Goal: Task Accomplishment & Management: Use online tool/utility

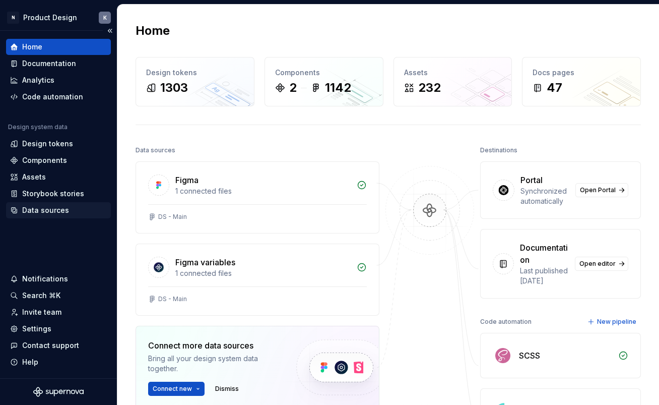
click at [47, 213] on div "Data sources" at bounding box center [45, 210] width 47 height 10
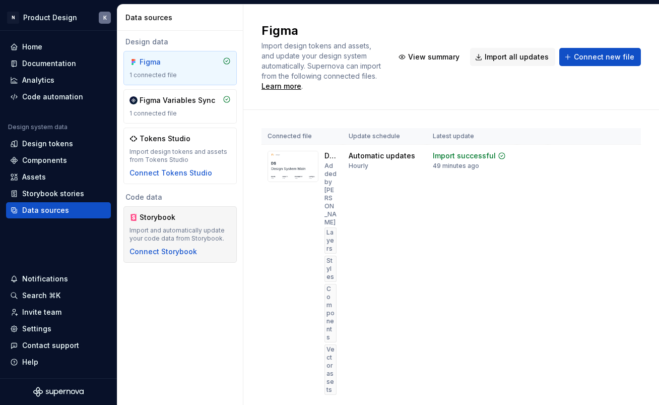
click at [170, 234] on div "Import and automatically update your code data from Storybook." at bounding box center [180, 234] width 101 height 16
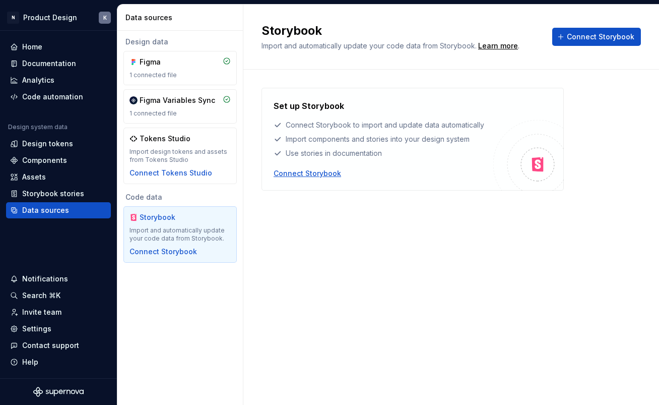
click at [331, 175] on div "Connect Storybook" at bounding box center [308, 173] width 68 height 10
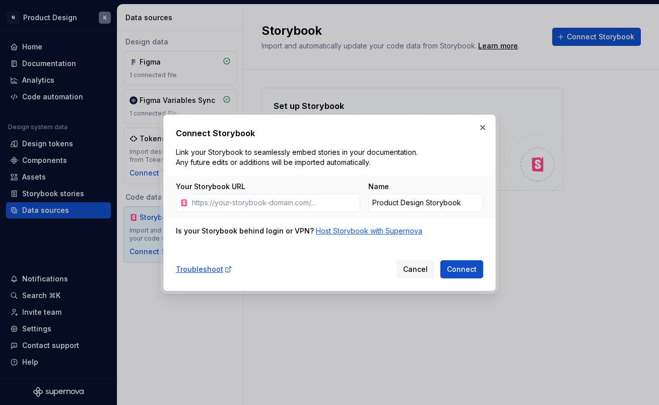
click at [343, 229] on div "Host Storybook with Supernova" at bounding box center [369, 231] width 106 height 10
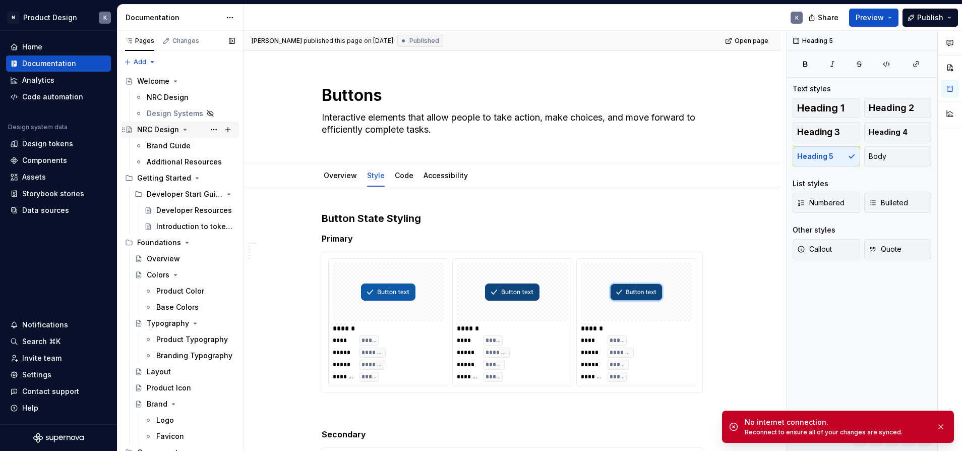
scroll to position [1568, 0]
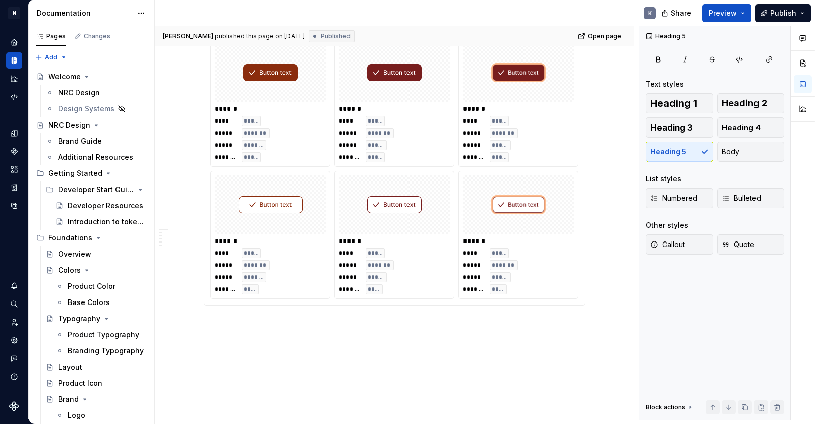
type textarea "*"
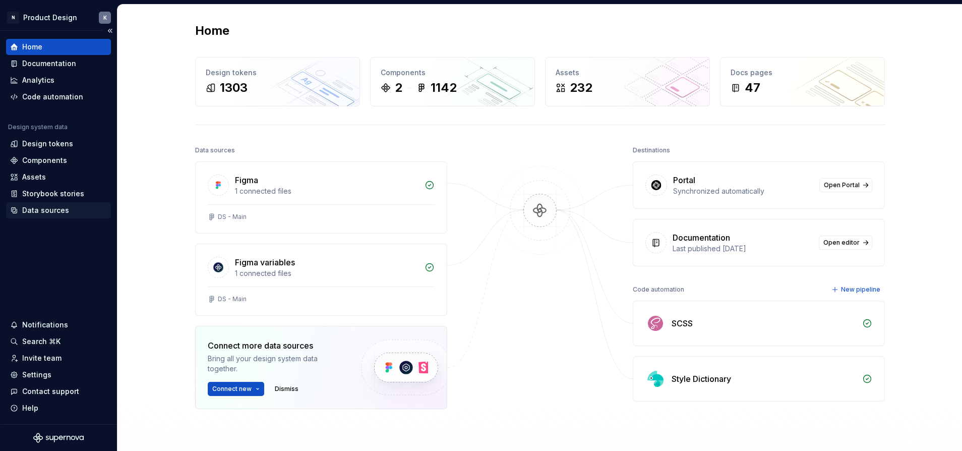
click at [54, 210] on div "Data sources" at bounding box center [45, 210] width 47 height 10
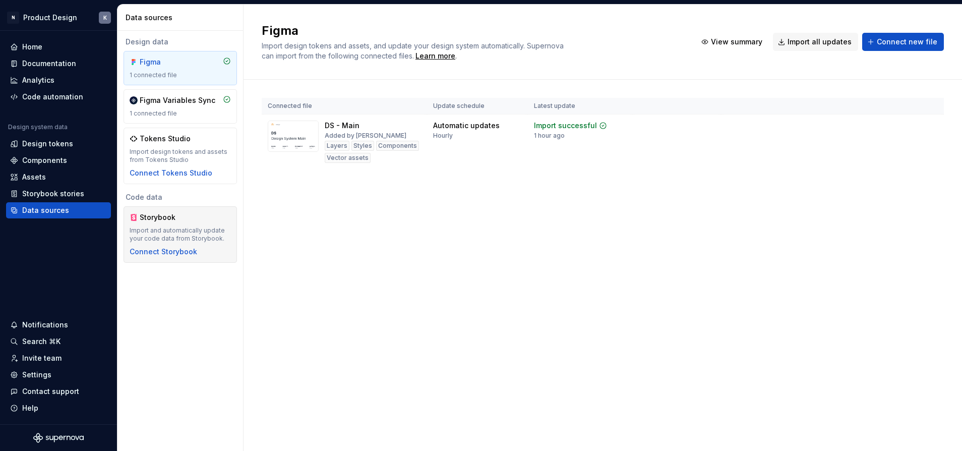
click at [141, 222] on div "Storybook Import and automatically update your code data from Storybook. Connec…" at bounding box center [180, 234] width 101 height 44
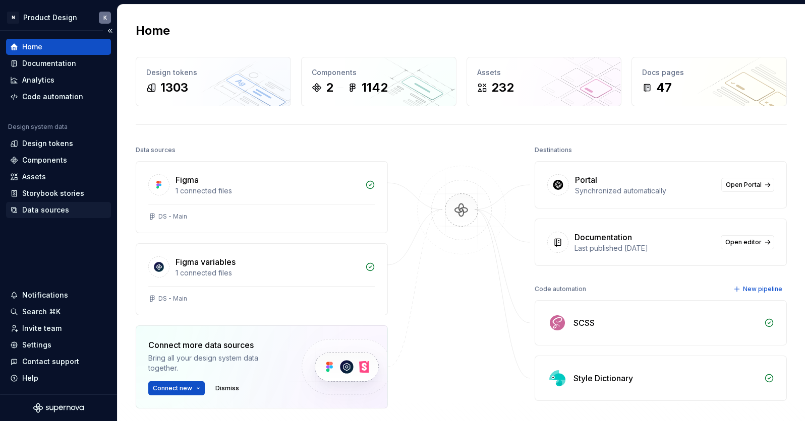
click at [59, 208] on div "Data sources" at bounding box center [45, 210] width 47 height 10
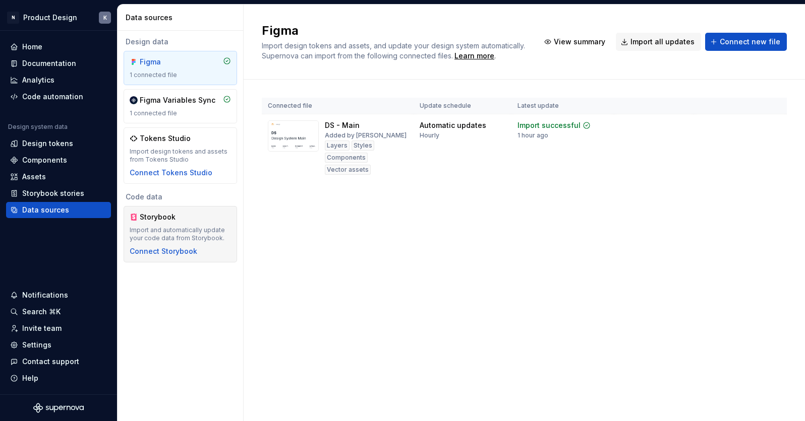
click at [186, 237] on div "Import and automatically update your code data from Storybook." at bounding box center [180, 234] width 101 height 16
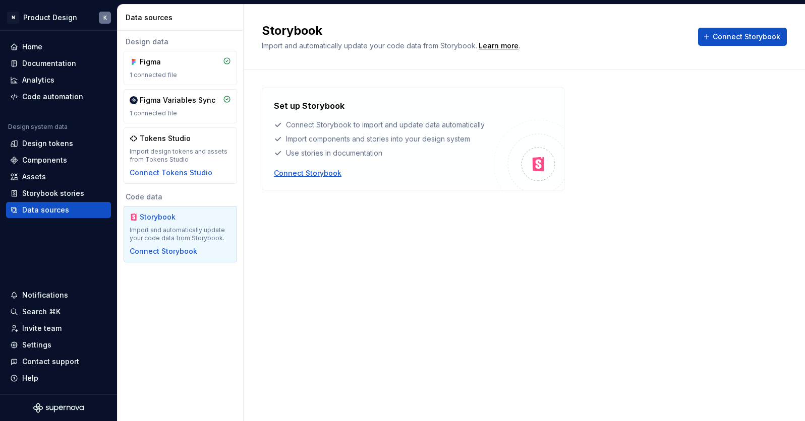
click at [335, 176] on div "Connect Storybook" at bounding box center [308, 173] width 68 height 10
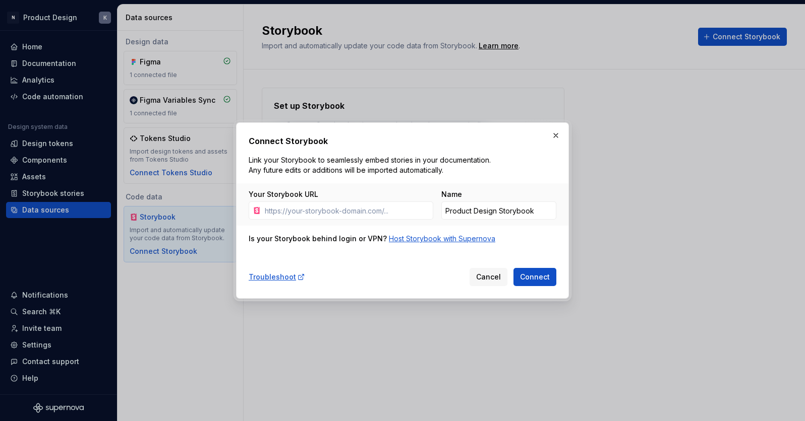
click at [446, 241] on div "Host Storybook with Supernova" at bounding box center [442, 239] width 106 height 10
